Goal: Download file/media

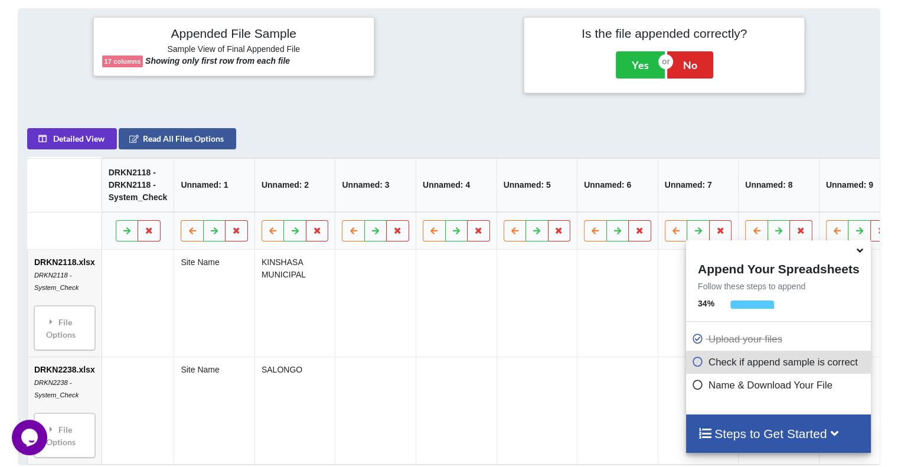
scroll to position [466, 0]
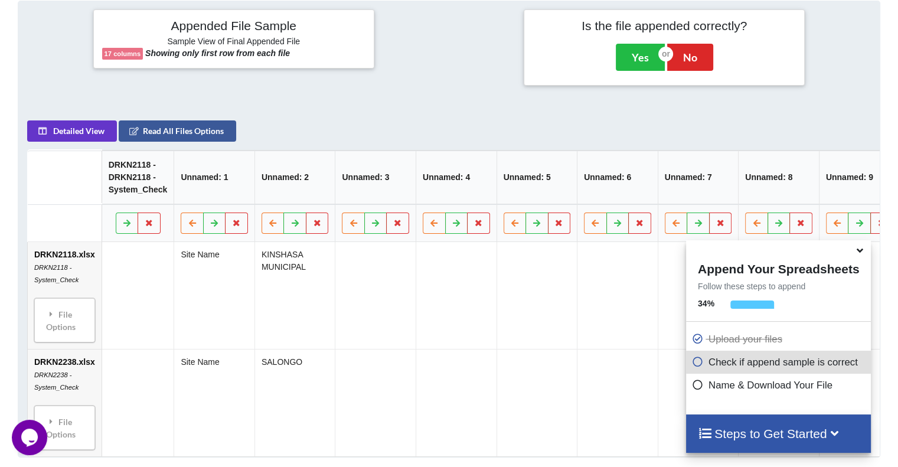
click at [854, 249] on icon at bounding box center [860, 248] width 12 height 11
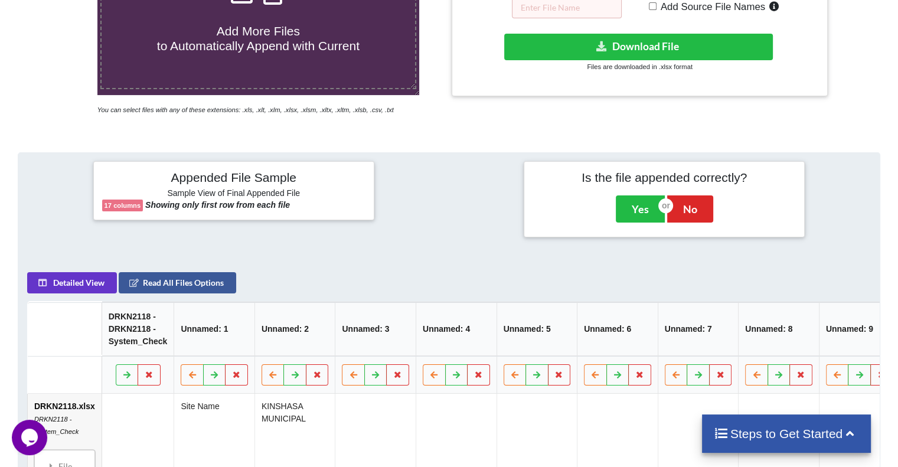
scroll to position [112, 0]
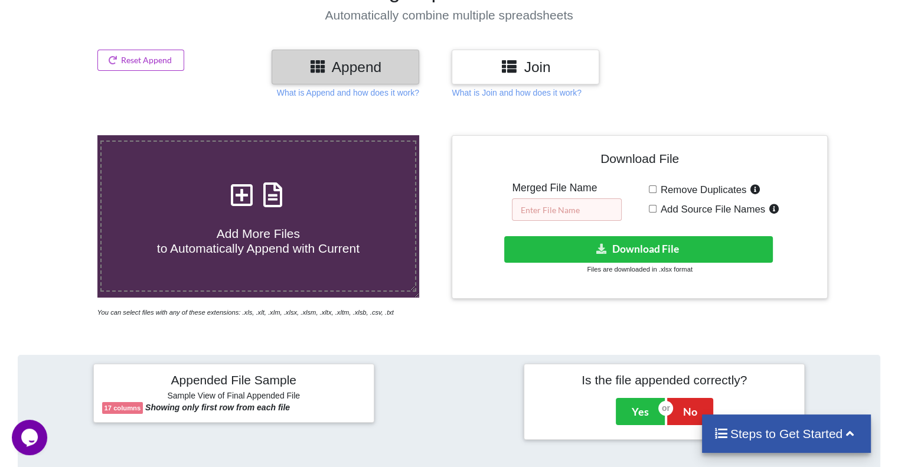
click at [544, 211] on input "text" at bounding box center [567, 209] width 110 height 22
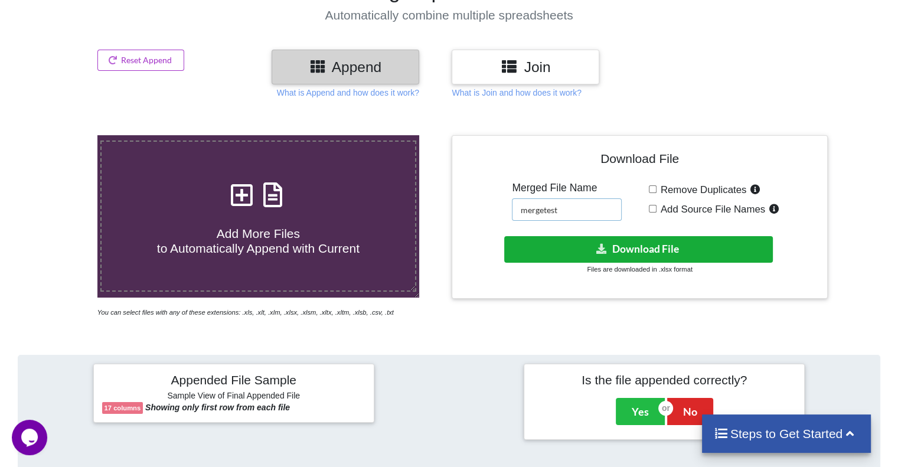
type input "mergetest"
click at [581, 247] on button "Download File" at bounding box center [638, 249] width 269 height 27
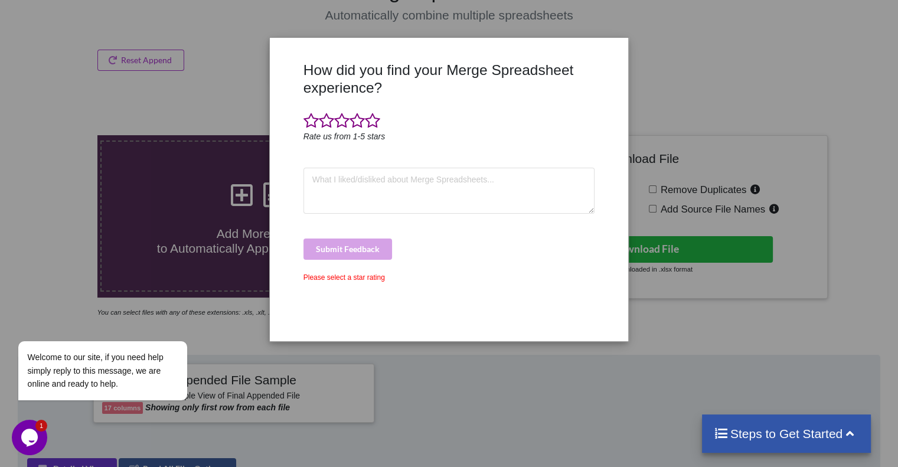
click at [679, 114] on div "How did you find your Merge Spreadsheet experience? Rate us from 1-5 stars Subm…" at bounding box center [449, 233] width 898 height 467
click at [253, 110] on div "How did you find your Merge Spreadsheet experience? Rate us from 1-5 stars Subm…" at bounding box center [449, 233] width 898 height 467
click at [359, 125] on span at bounding box center [357, 121] width 15 height 17
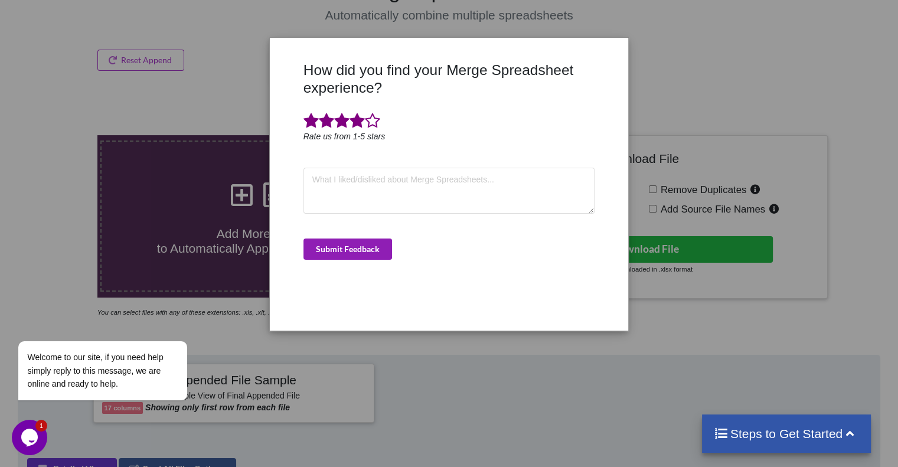
drag, startPoint x: 342, startPoint y: 241, endPoint x: 333, endPoint y: 252, distance: 14.7
click at [342, 243] on button "Submit Feedback" at bounding box center [347, 249] width 89 height 21
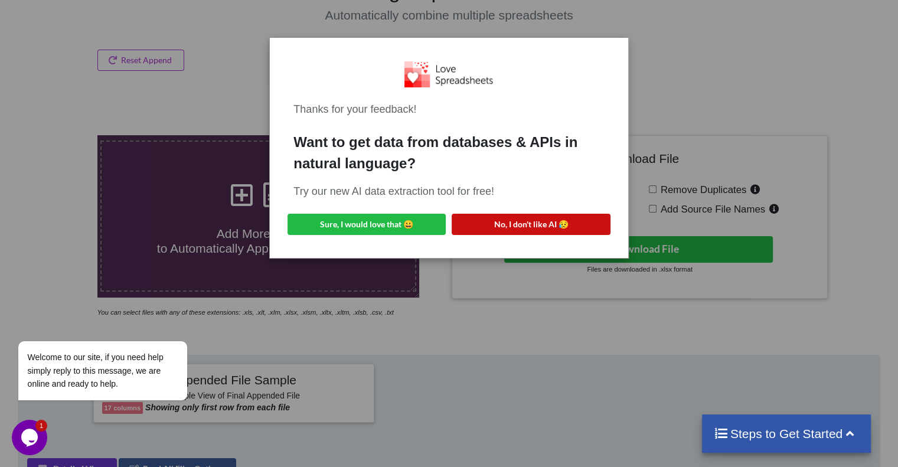
click at [543, 224] on button "No, I don't like AI 😥" at bounding box center [531, 224] width 158 height 21
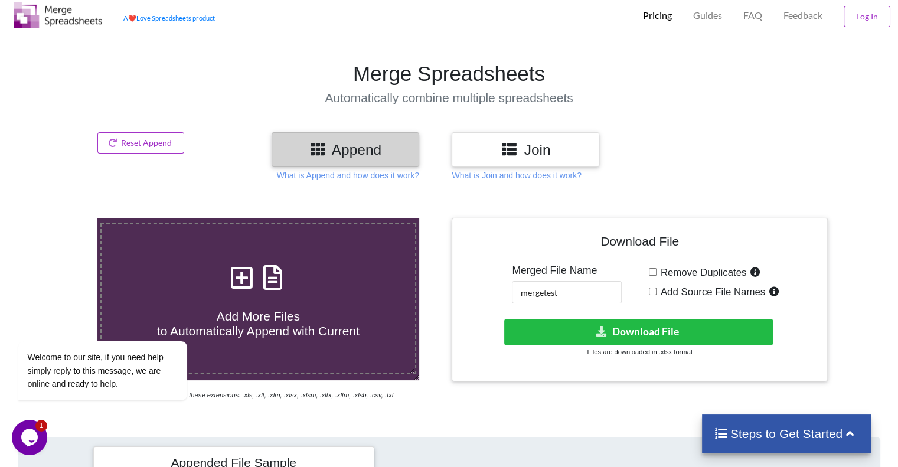
scroll to position [0, 0]
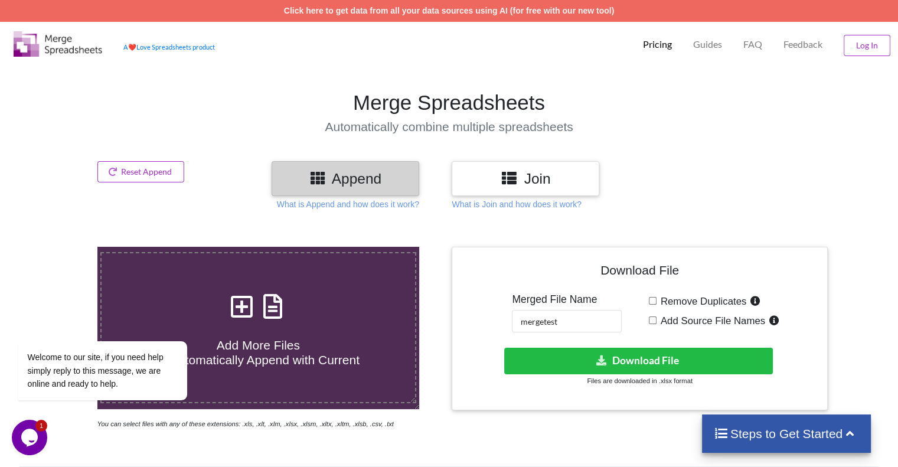
click at [496, 190] on div "Join" at bounding box center [526, 178] width 148 height 35
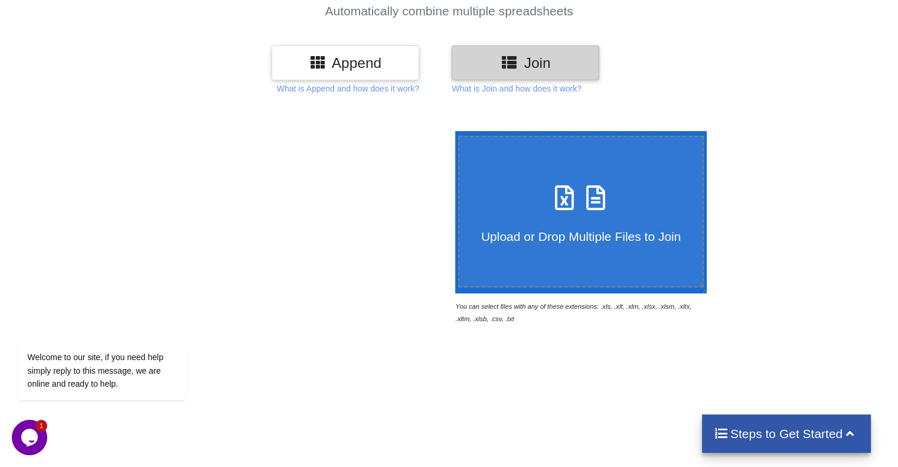
scroll to position [118, 0]
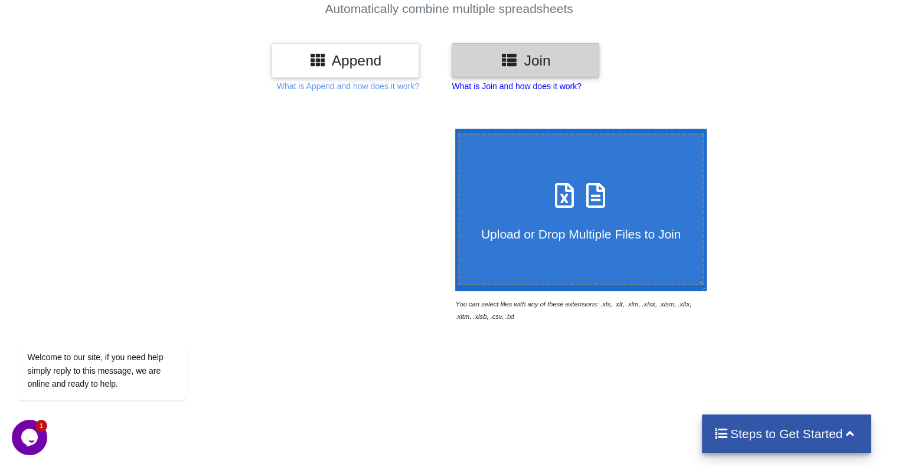
click at [419, 83] on p "What is Join and how does it work?" at bounding box center [348, 86] width 142 height 12
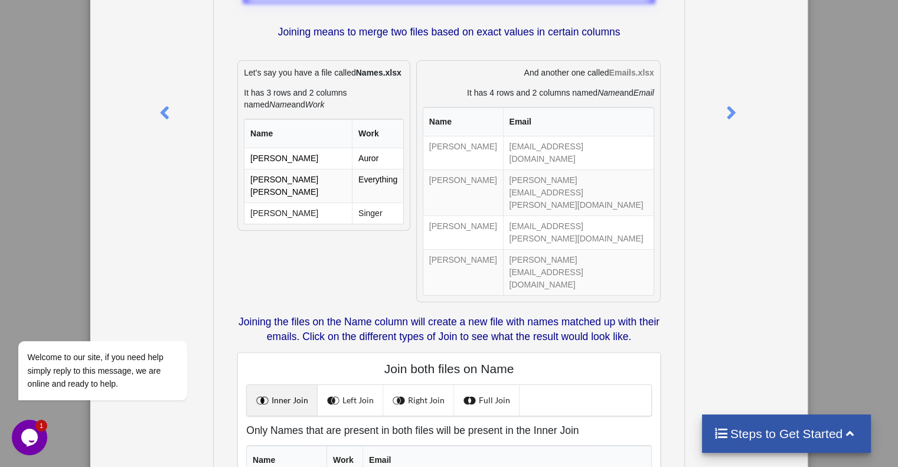
scroll to position [0, 0]
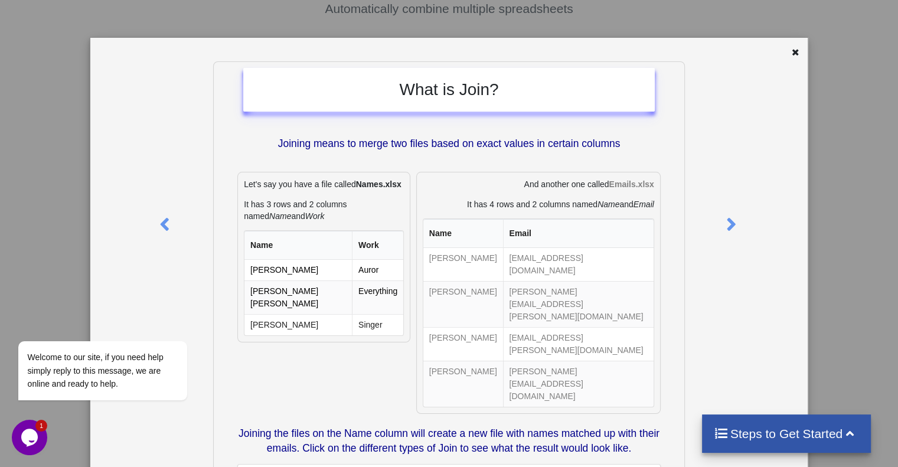
click at [791, 47] on icon at bounding box center [796, 51] width 10 height 8
